Goal: Information Seeking & Learning: Find specific page/section

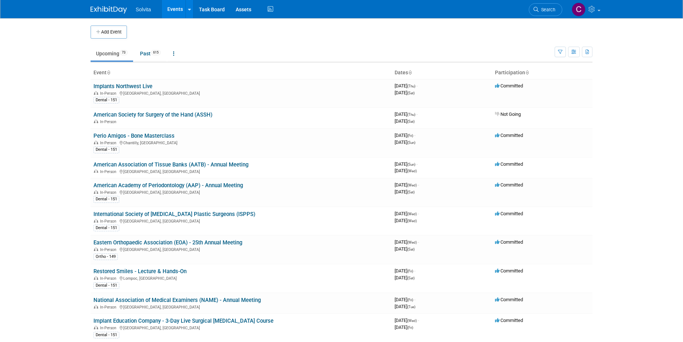
drag, startPoint x: 233, startPoint y: 242, endPoint x: 262, endPoint y: 248, distance: 30.1
click at [233, 242] on link "Eastern Orthopaedic Association (EOA) - 25th Annual Meeting" at bounding box center [168, 242] width 149 height 7
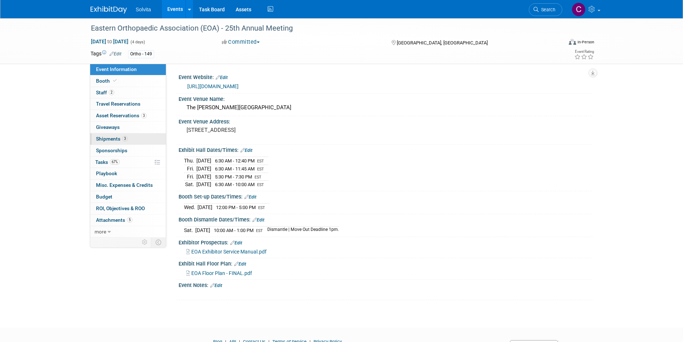
click at [111, 138] on span "Shipments 3" at bounding box center [112, 139] width 32 height 6
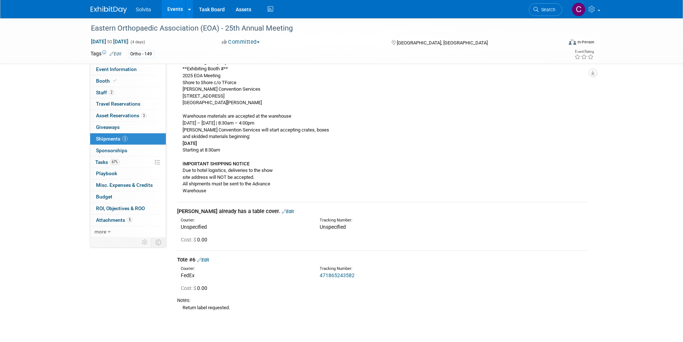
scroll to position [146, 0]
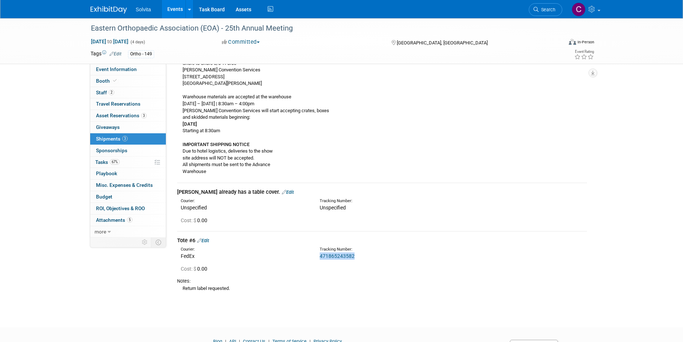
drag, startPoint x: 358, startPoint y: 256, endPoint x: 320, endPoint y: 258, distance: 38.6
click at [320, 258] on div "471865243582" at bounding box center [401, 255] width 163 height 7
drag, startPoint x: 320, startPoint y: 258, endPoint x: 330, endPoint y: 271, distance: 16.4
click at [330, 271] on div "Cost: $ 0.00" at bounding box center [384, 268] width 406 height 7
click at [333, 258] on link "471865243582" at bounding box center [337, 256] width 35 height 6
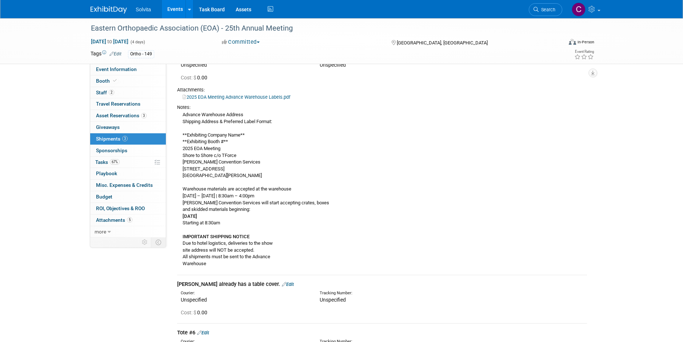
scroll to position [36, 0]
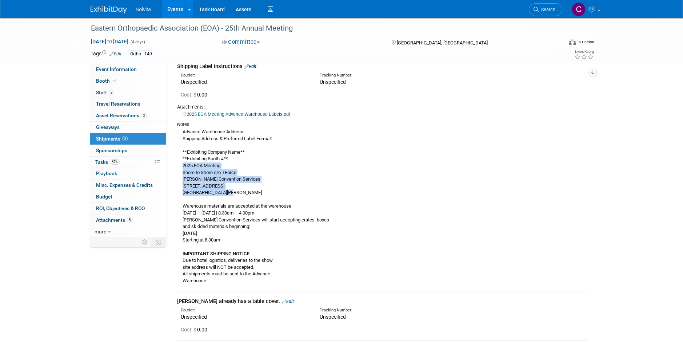
drag, startPoint x: 183, startPoint y: 166, endPoint x: 242, endPoint y: 193, distance: 64.5
click at [242, 193] on div "Advance Warehouse Address Shipping Address & Preferred Label Format: **Exhibiti…" at bounding box center [382, 206] width 410 height 156
copy div "2025 EOA Meeting Shore to Shore c/o TForce [PERSON_NAME] Convention Services [S…"
click at [100, 80] on span "Booth" at bounding box center [107, 81] width 22 height 6
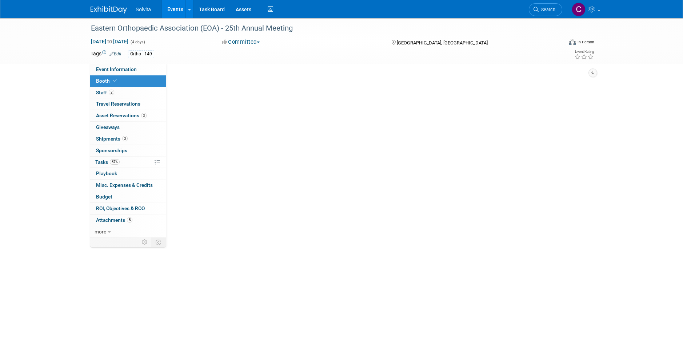
scroll to position [0, 0]
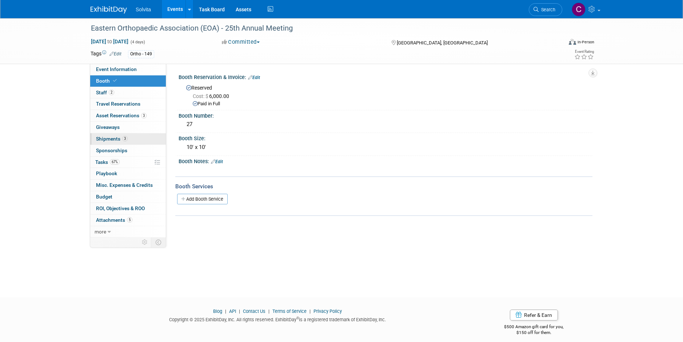
drag, startPoint x: 107, startPoint y: 138, endPoint x: 112, endPoint y: 138, distance: 4.7
click at [108, 138] on span "Shipments 3" at bounding box center [112, 139] width 32 height 6
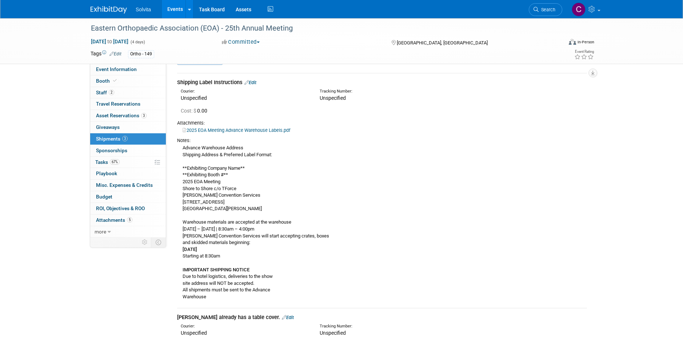
scroll to position [36, 0]
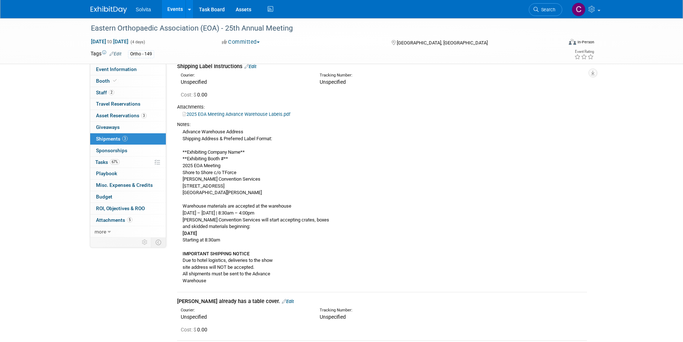
click at [250, 112] on link "2025 EOA Meeting Advance Warehouse Labels.pdf" at bounding box center [237, 113] width 108 height 5
drag, startPoint x: 106, startPoint y: 68, endPoint x: 180, endPoint y: 90, distance: 76.9
click at [106, 68] on span "Event Information" at bounding box center [116, 69] width 41 height 6
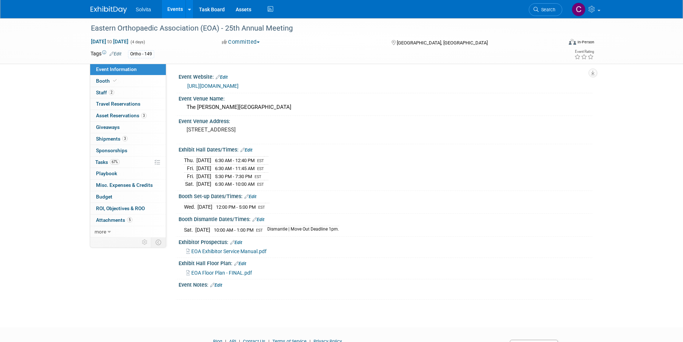
scroll to position [0, 0]
click at [105, 143] on link "3 Shipments 3" at bounding box center [128, 138] width 76 height 11
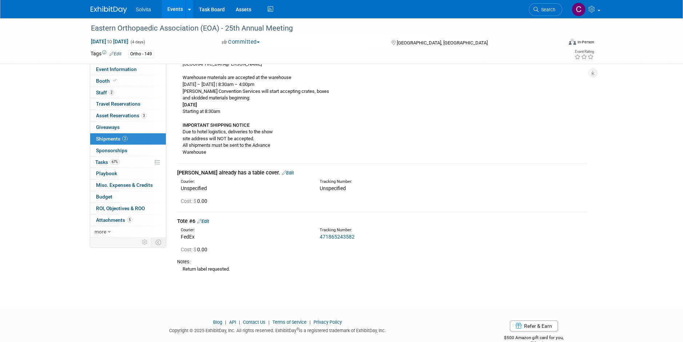
scroll to position [182, 0]
